Goal: Information Seeking & Learning: Learn about a topic

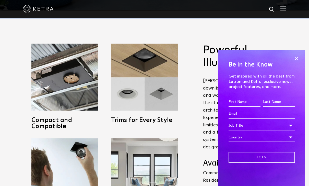
scroll to position [176, 0]
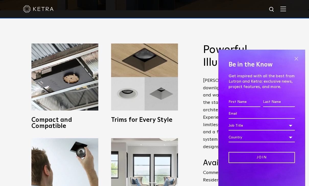
click at [297, 62] on span at bounding box center [297, 59] width 8 height 8
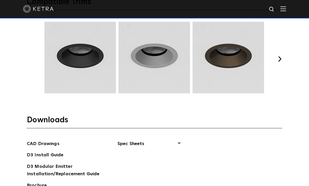
scroll to position [690, 0]
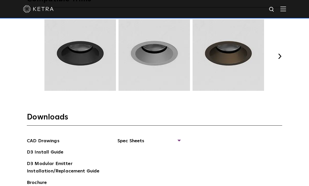
click at [280, 59] on button "Next" at bounding box center [279, 56] width 5 height 5
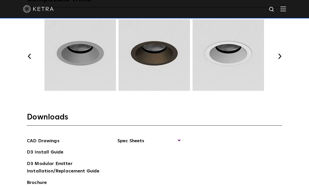
click at [280, 59] on button "Next" at bounding box center [279, 56] width 5 height 5
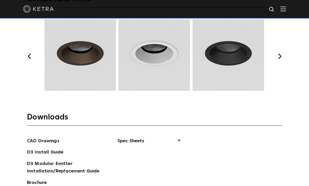
click at [280, 59] on button "Next" at bounding box center [279, 56] width 5 height 5
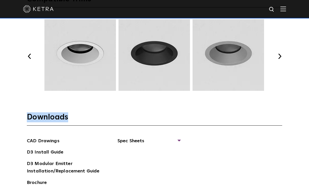
click at [280, 59] on button "Next" at bounding box center [279, 56] width 5 height 5
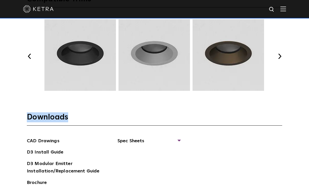
click at [280, 59] on button "Next" at bounding box center [279, 56] width 5 height 5
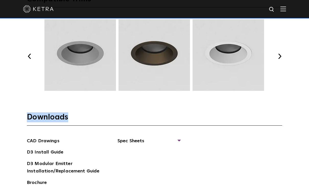
click at [280, 59] on button "Next" at bounding box center [279, 56] width 5 height 5
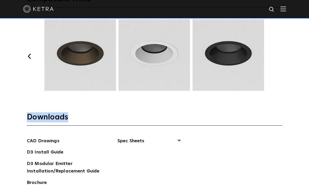
click at [280, 59] on button "Next" at bounding box center [279, 56] width 5 height 5
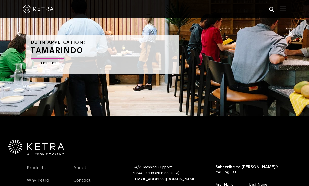
scroll to position [1080, 0]
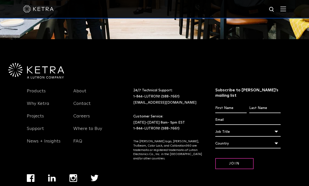
click at [30, 182] on img "Navigation Menu" at bounding box center [31, 178] width 8 height 8
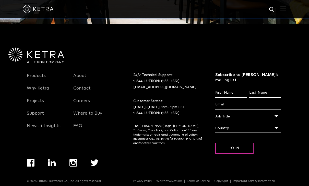
scroll to position [1096, 0]
